Goal: Navigation & Orientation: Go to known website

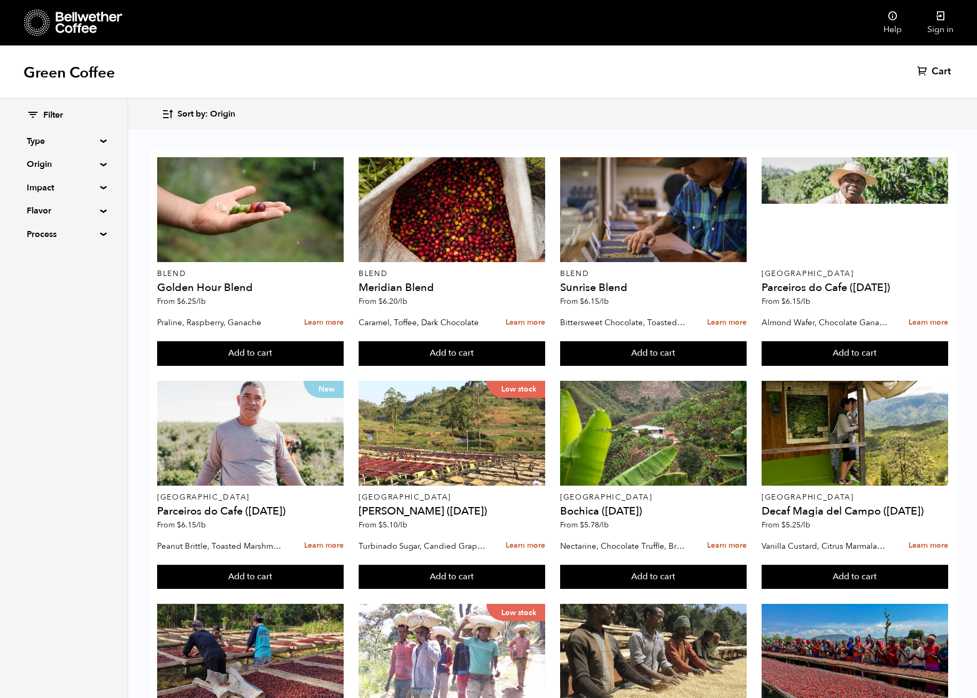
scroll to position [182, 0]
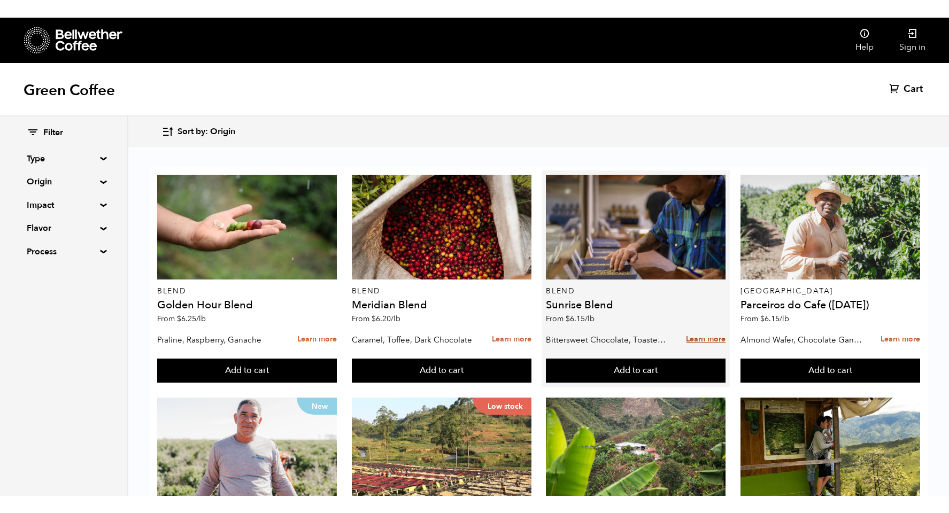
scroll to position [697, 0]
